Goal: Transaction & Acquisition: Purchase product/service

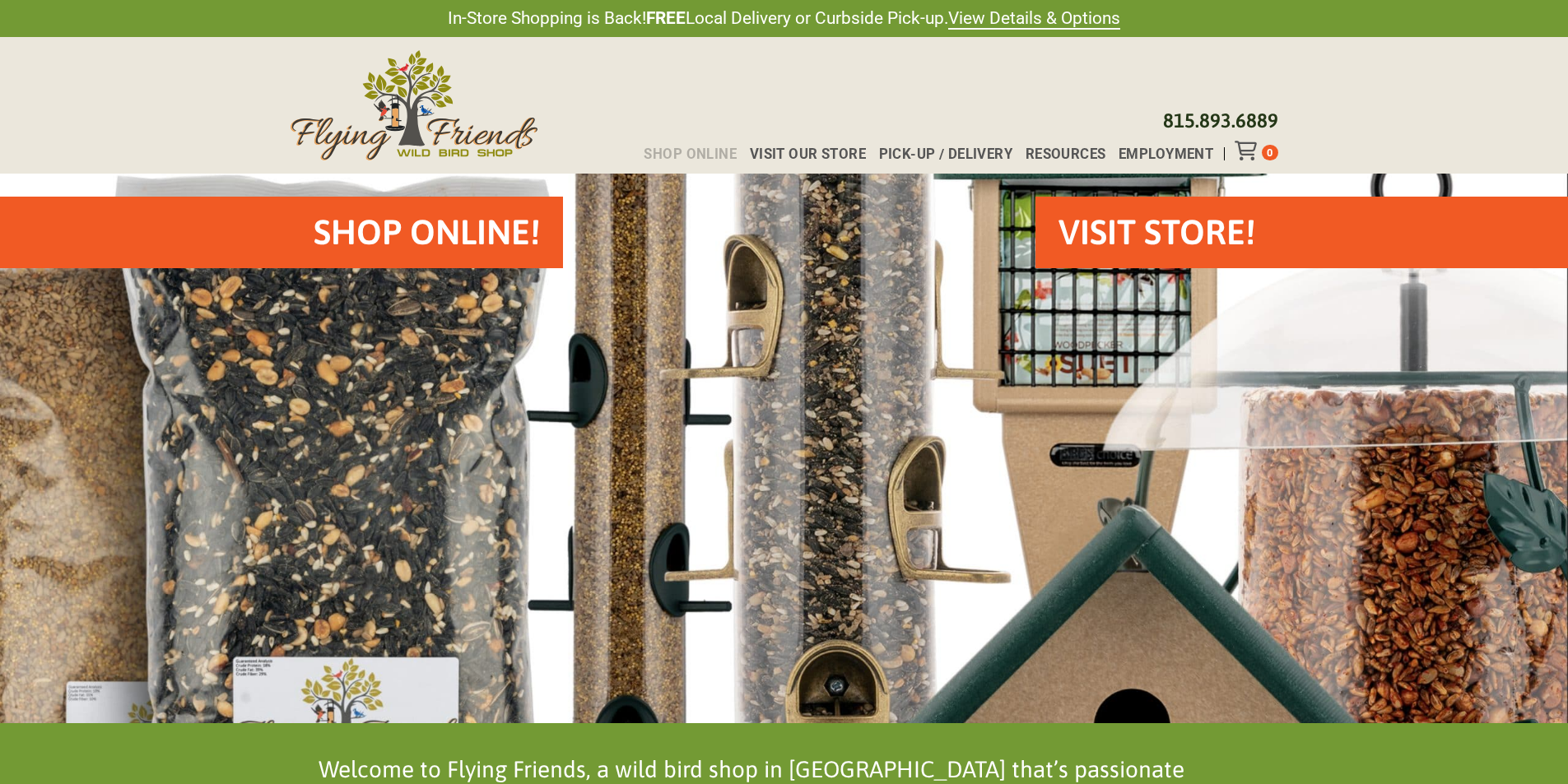
click at [688, 148] on span "Shop Online" at bounding box center [690, 155] width 93 height 14
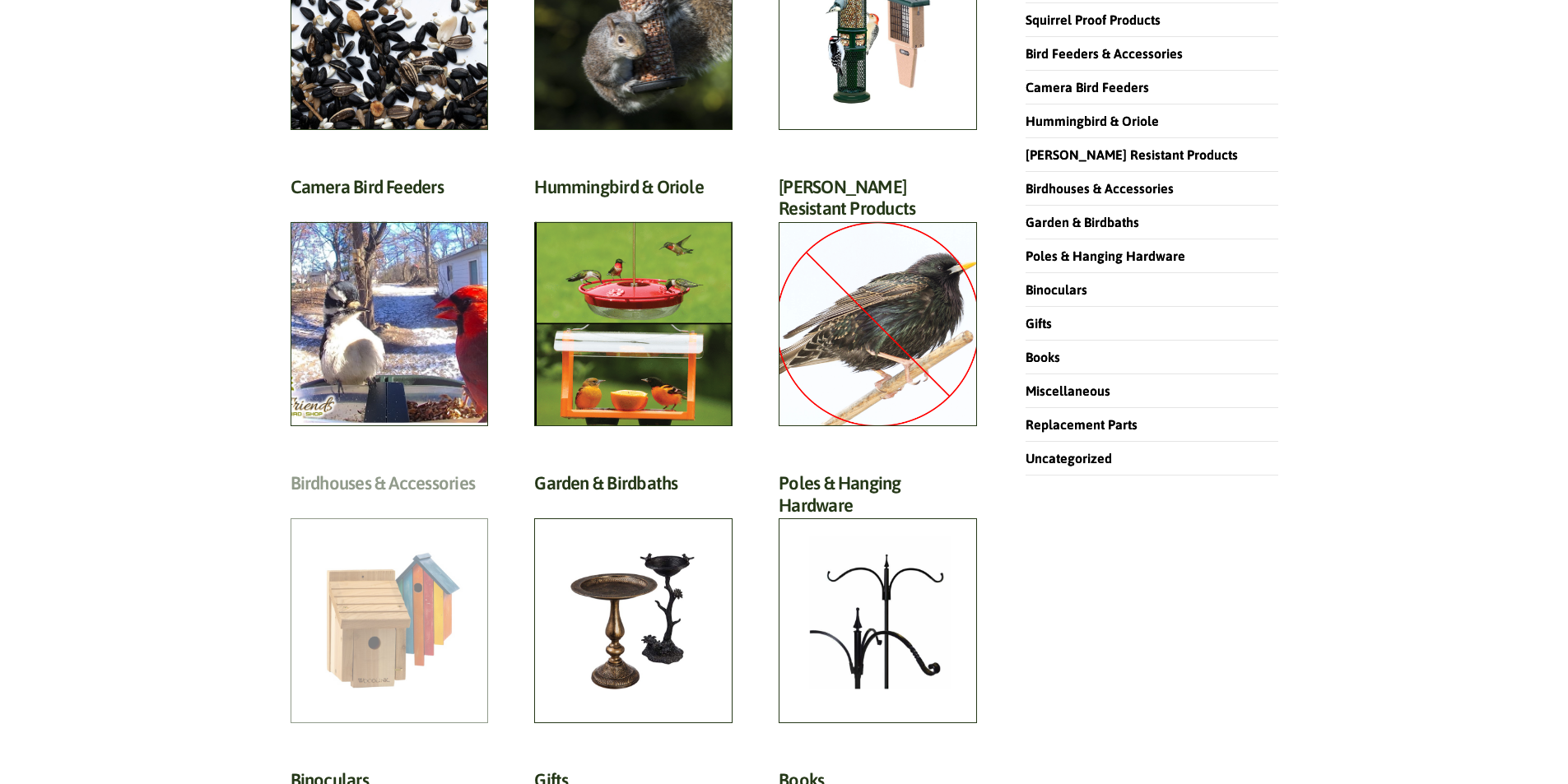
scroll to position [83, 0]
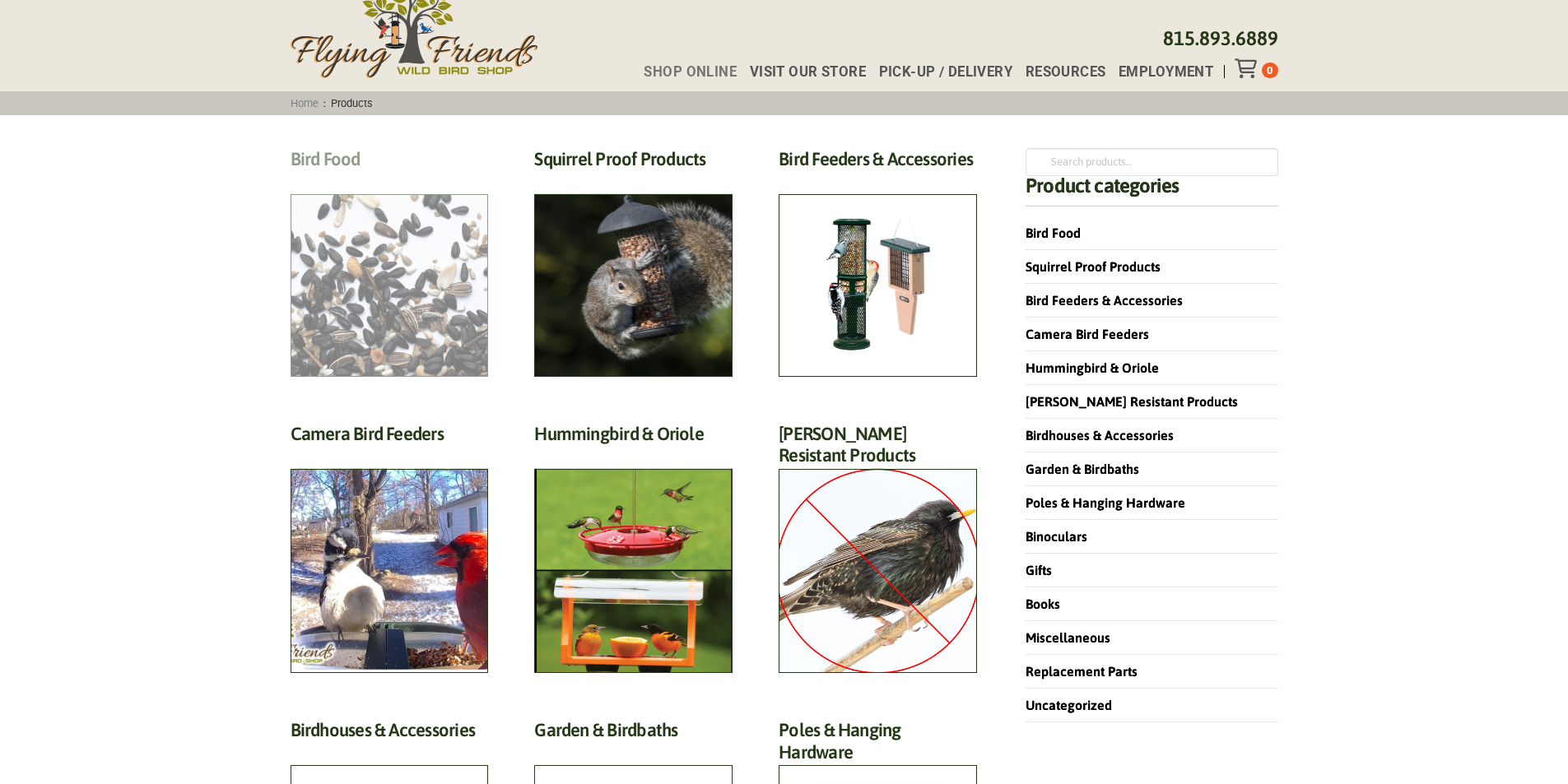
click at [330, 162] on h2 "Bird Food (70)" at bounding box center [390, 163] width 198 height 31
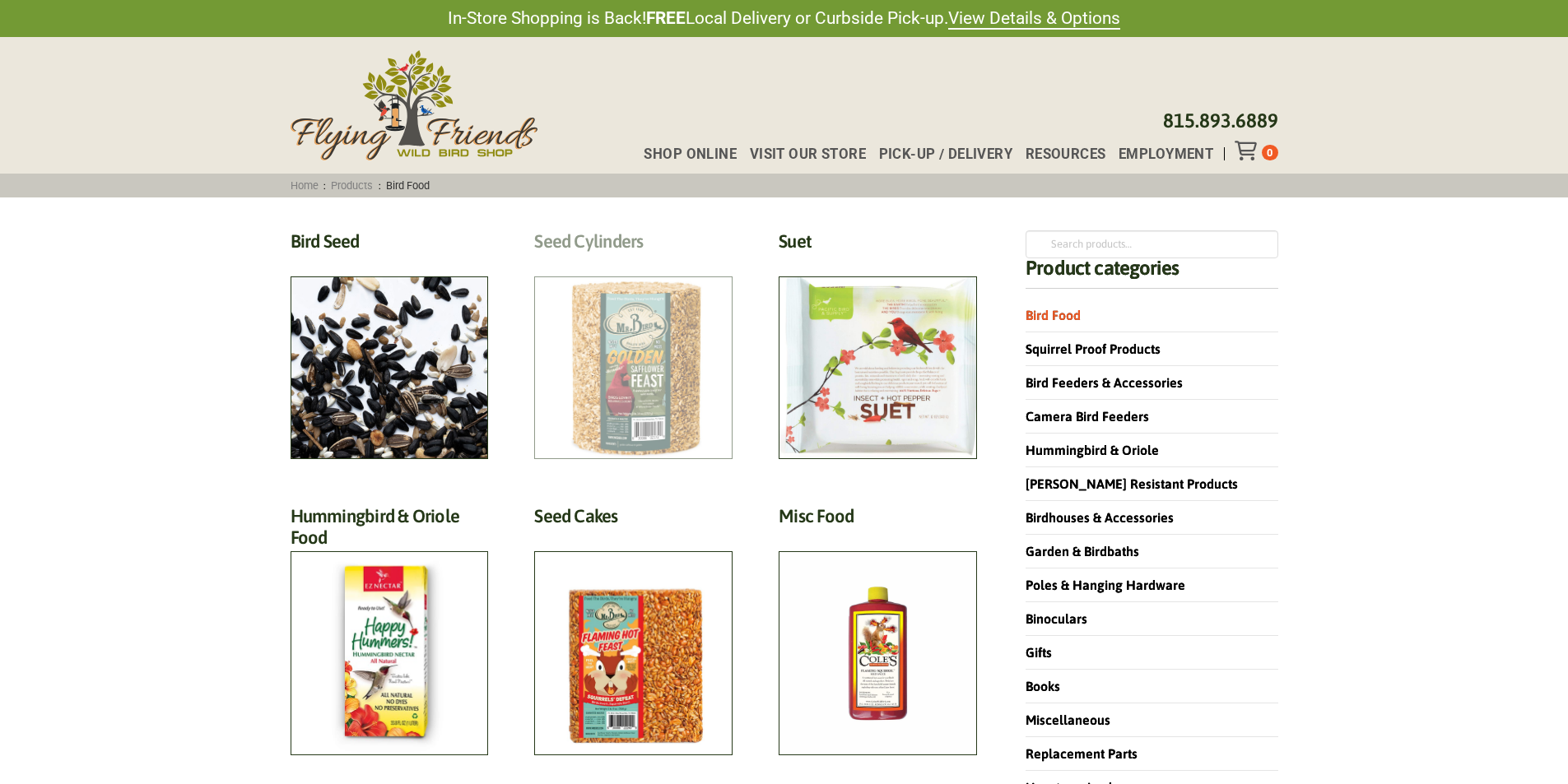
click at [621, 248] on h2 "Seed Cylinders (9)" at bounding box center [633, 245] width 198 height 31
